Goal: Transaction & Acquisition: Subscribe to service/newsletter

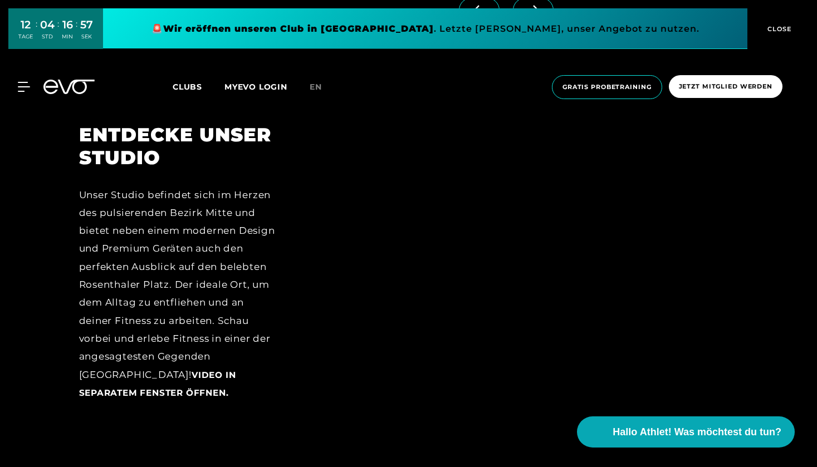
scroll to position [1453, 0]
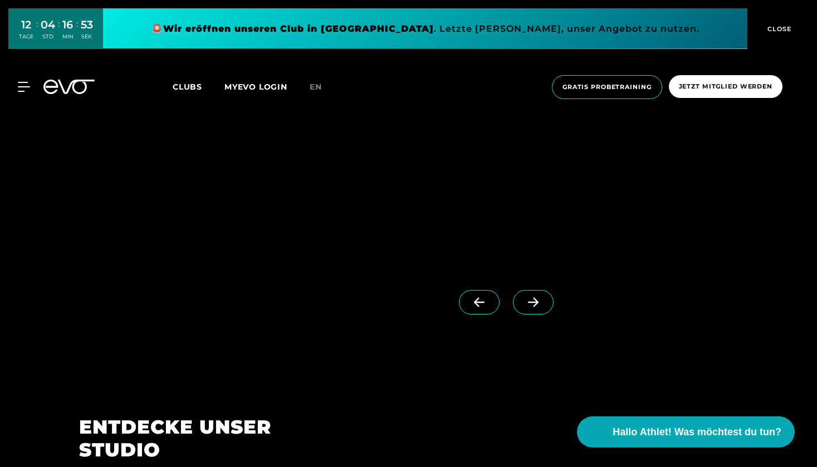
click at [527, 308] on span at bounding box center [533, 302] width 41 height 24
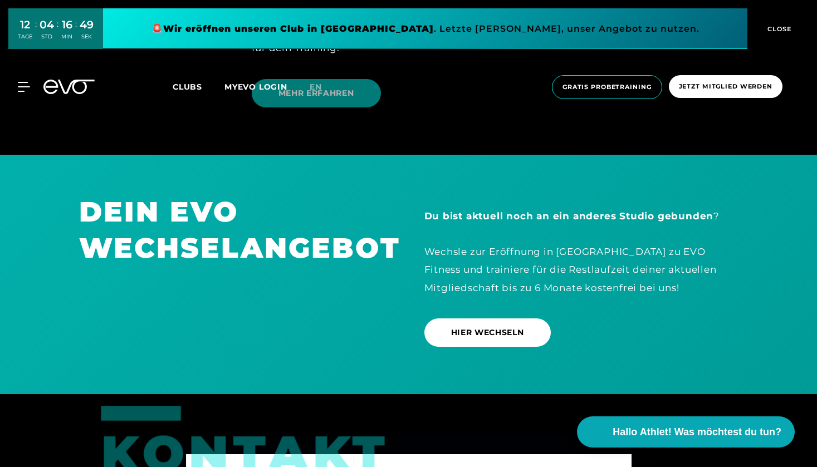
scroll to position [3207, 0]
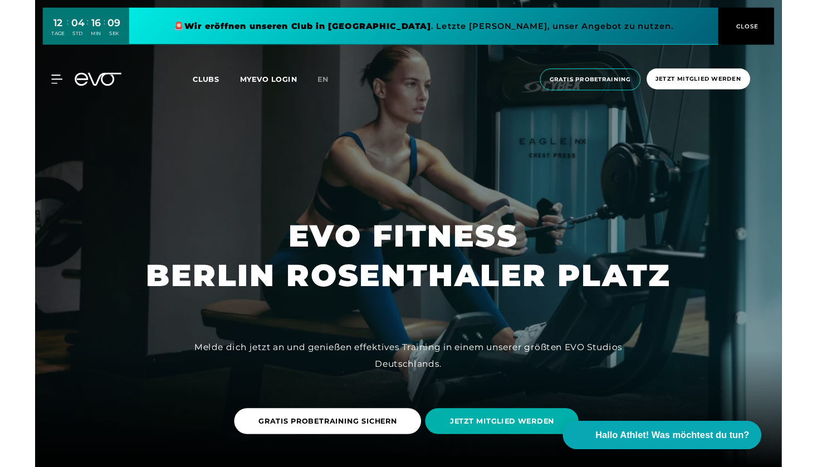
scroll to position [1445, 0]
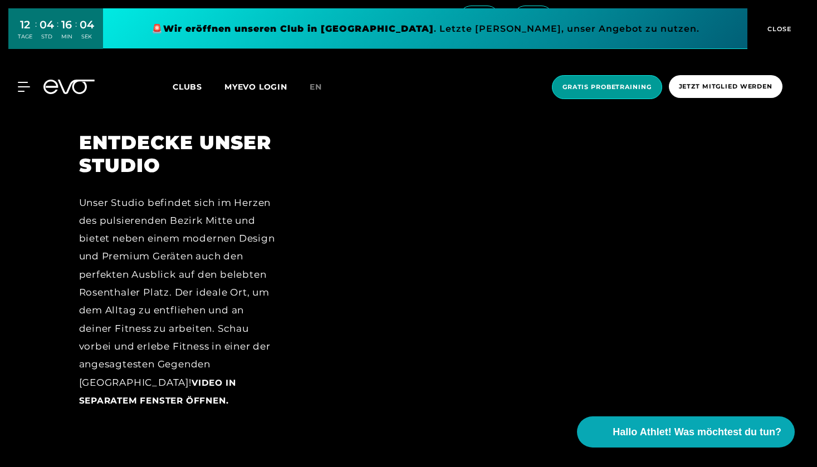
click at [630, 90] on span "Gratis Probetraining" at bounding box center [606, 86] width 89 height 9
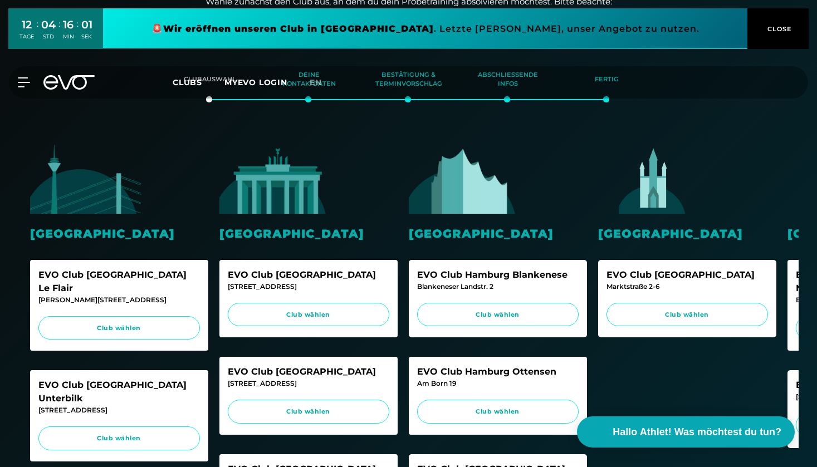
scroll to position [386, 0]
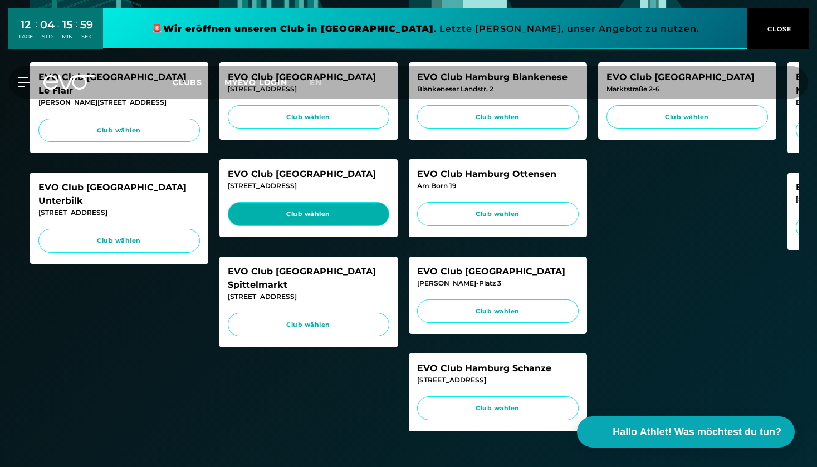
click at [312, 219] on link "Club wählen" at bounding box center [308, 214] width 161 height 24
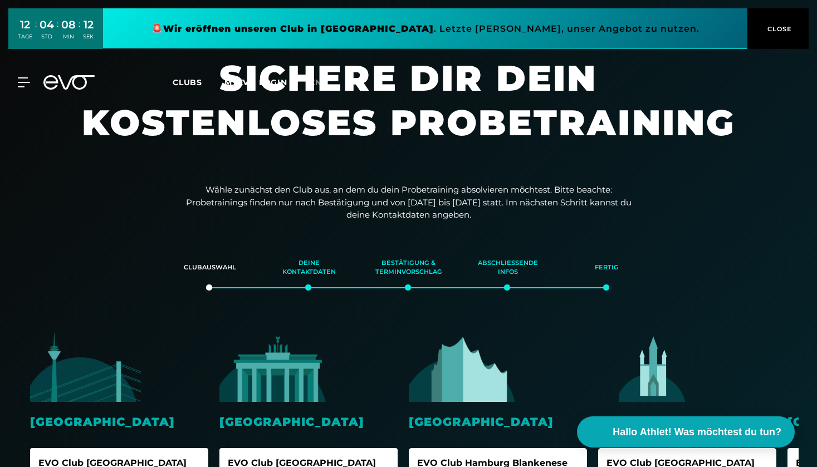
scroll to position [0, 0]
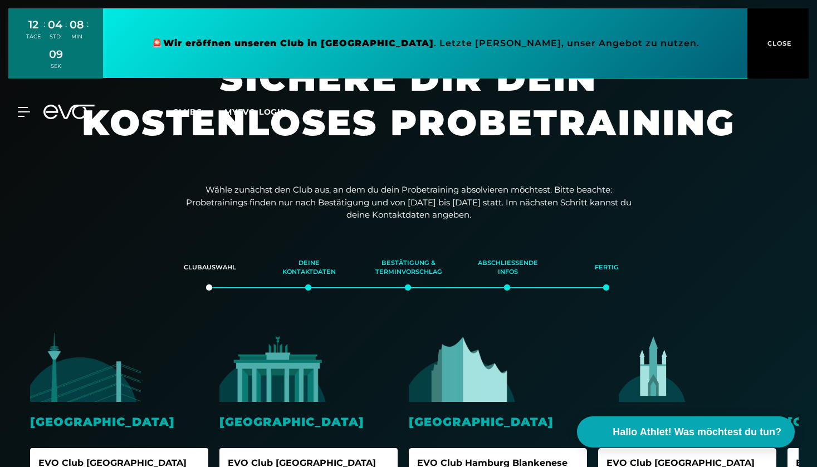
click at [35, 79] on div "12 TAGE : 04 STD : 08 MIN : 09 SEK 🚨 Wir eröffnen unseren Club in [GEOGRAPHIC_D…" at bounding box center [408, 43] width 817 height 87
click at [28, 101] on div "MyEVO Login Über EVO Mitgliedschaften Probetraining TAGESPASS EVO Studios [GEOG…" at bounding box center [408, 112] width 812 height 32
click at [23, 110] on icon at bounding box center [26, 111] width 16 height 9
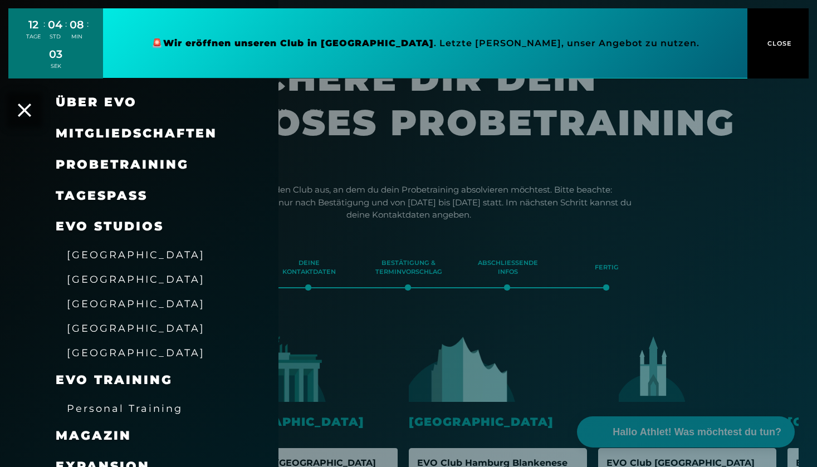
click at [144, 133] on span "Mitgliedschaften" at bounding box center [136, 133] width 161 height 15
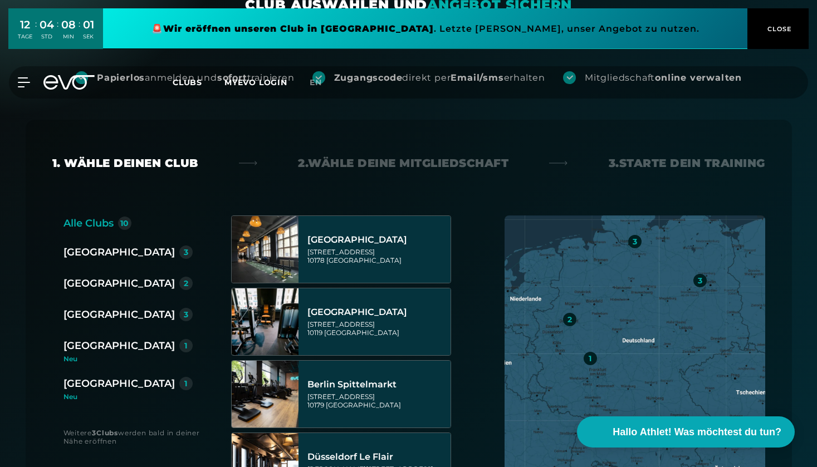
scroll to position [179, 0]
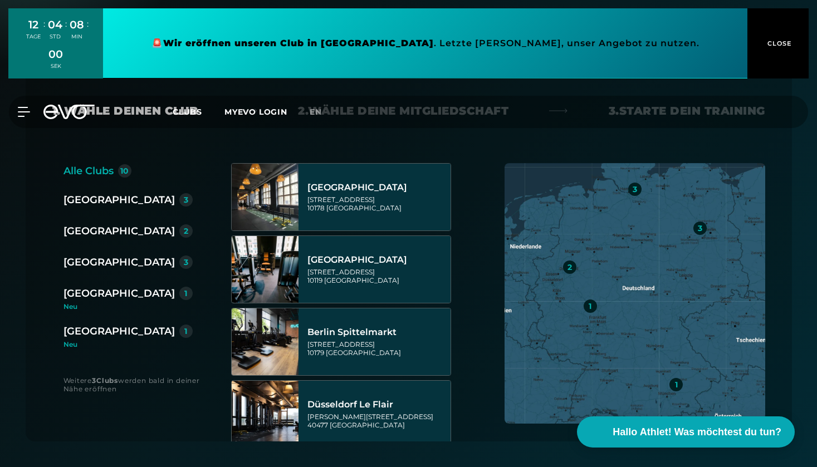
click at [82, 198] on div "[GEOGRAPHIC_DATA]" at bounding box center [118, 200] width 111 height 16
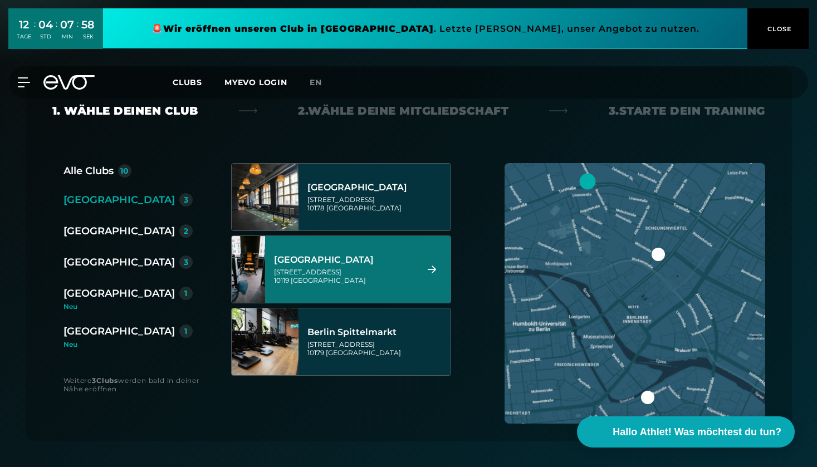
click at [364, 276] on div "[STREET_ADDRESS]" at bounding box center [344, 276] width 140 height 17
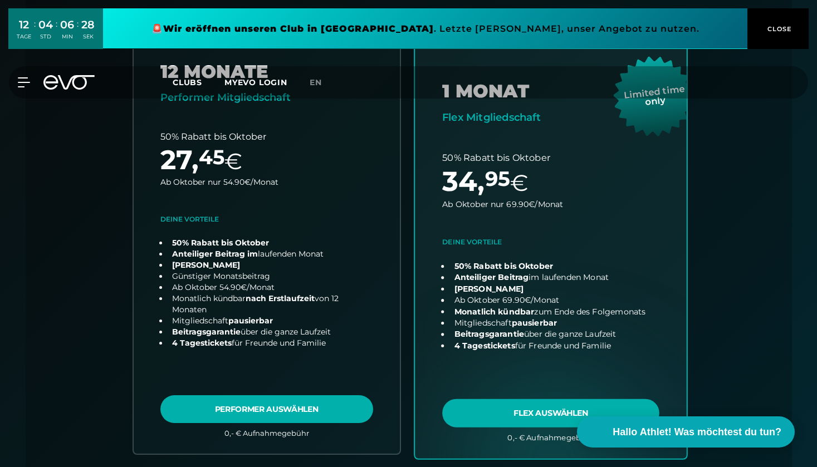
scroll to position [318, 0]
